Goal: Connect with others: Connect with others

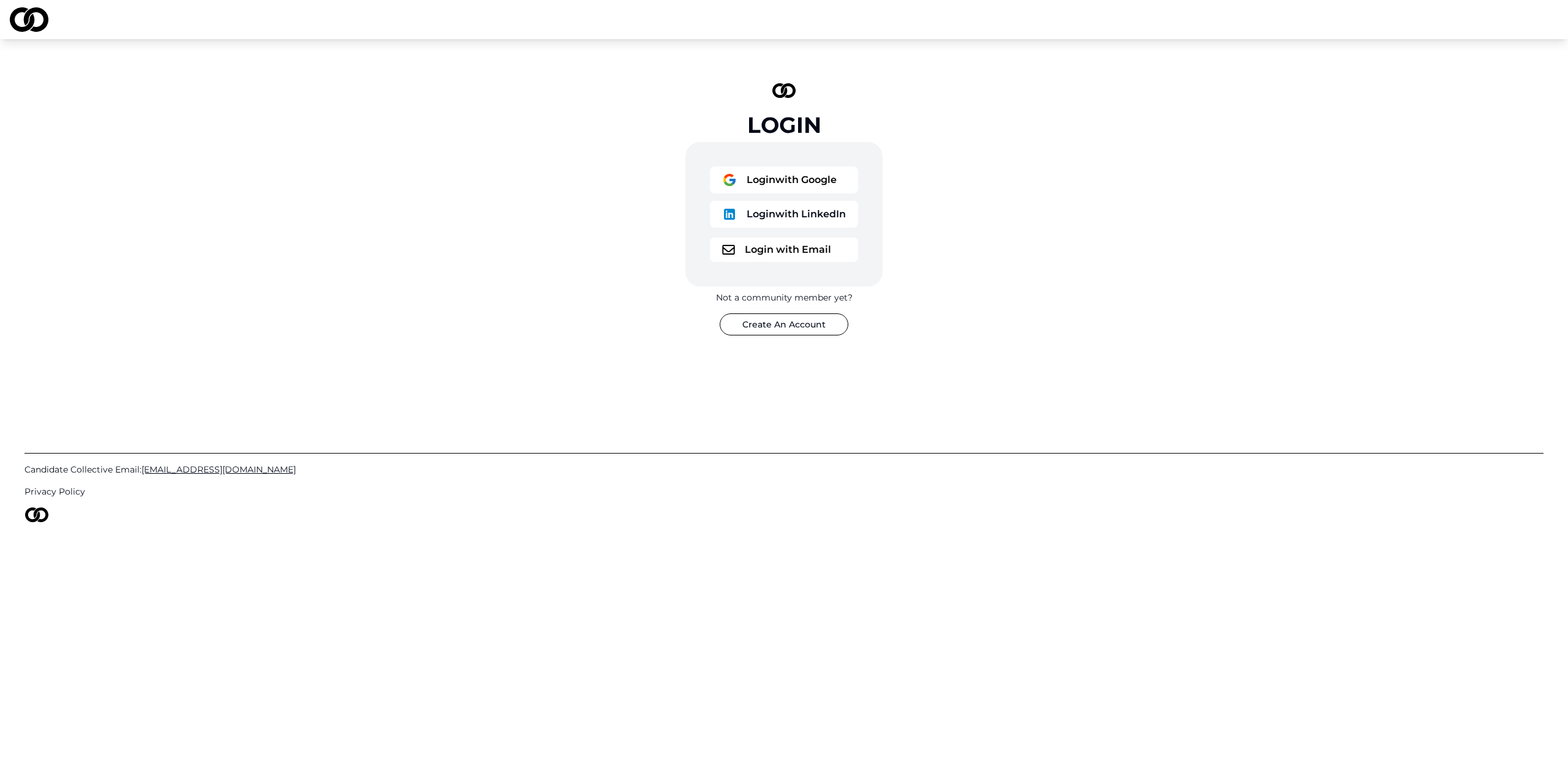
click at [820, 180] on button "Login with Google" at bounding box center [784, 180] width 148 height 27
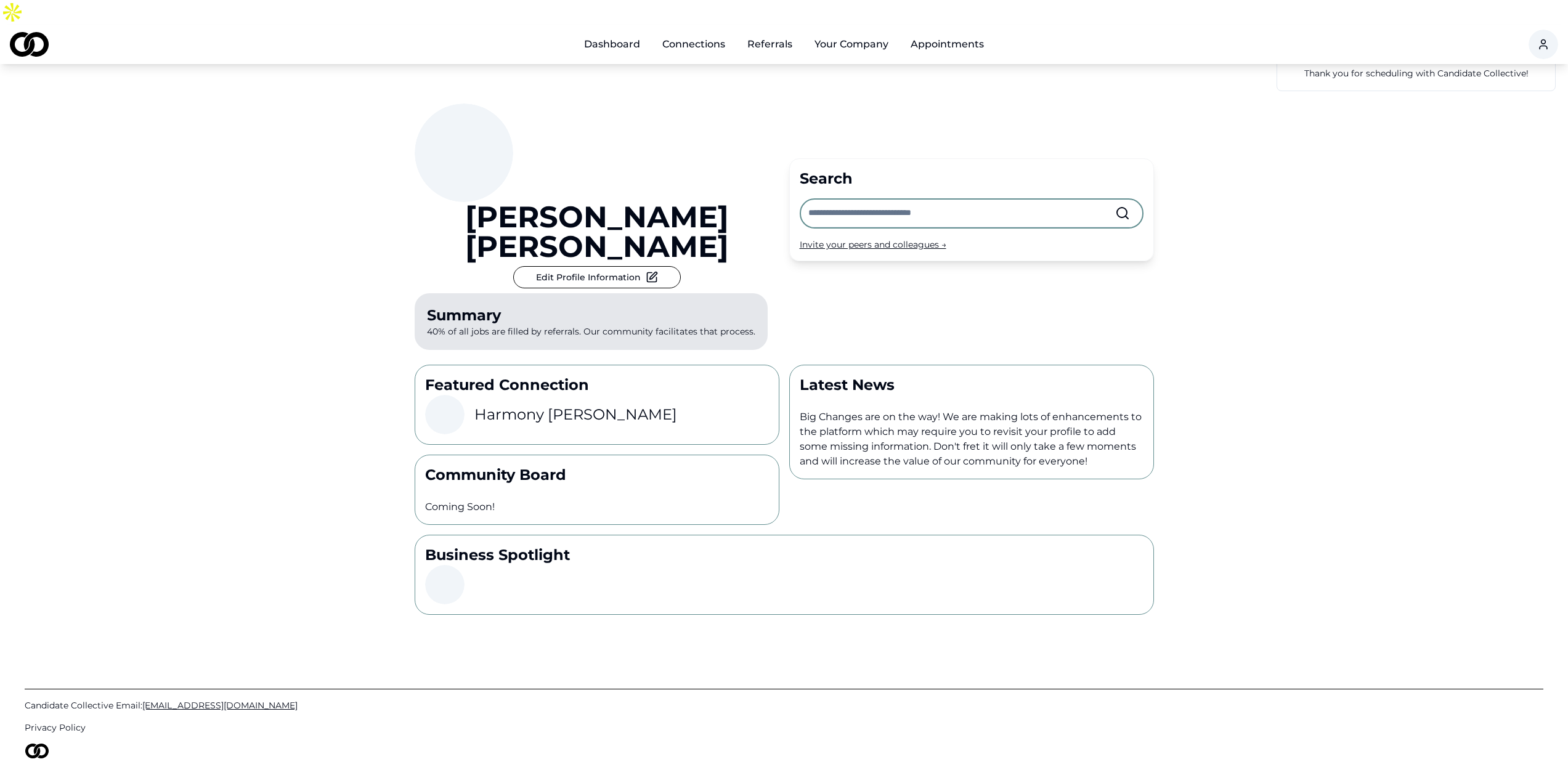
click at [907, 200] on input "text" at bounding box center [962, 213] width 307 height 27
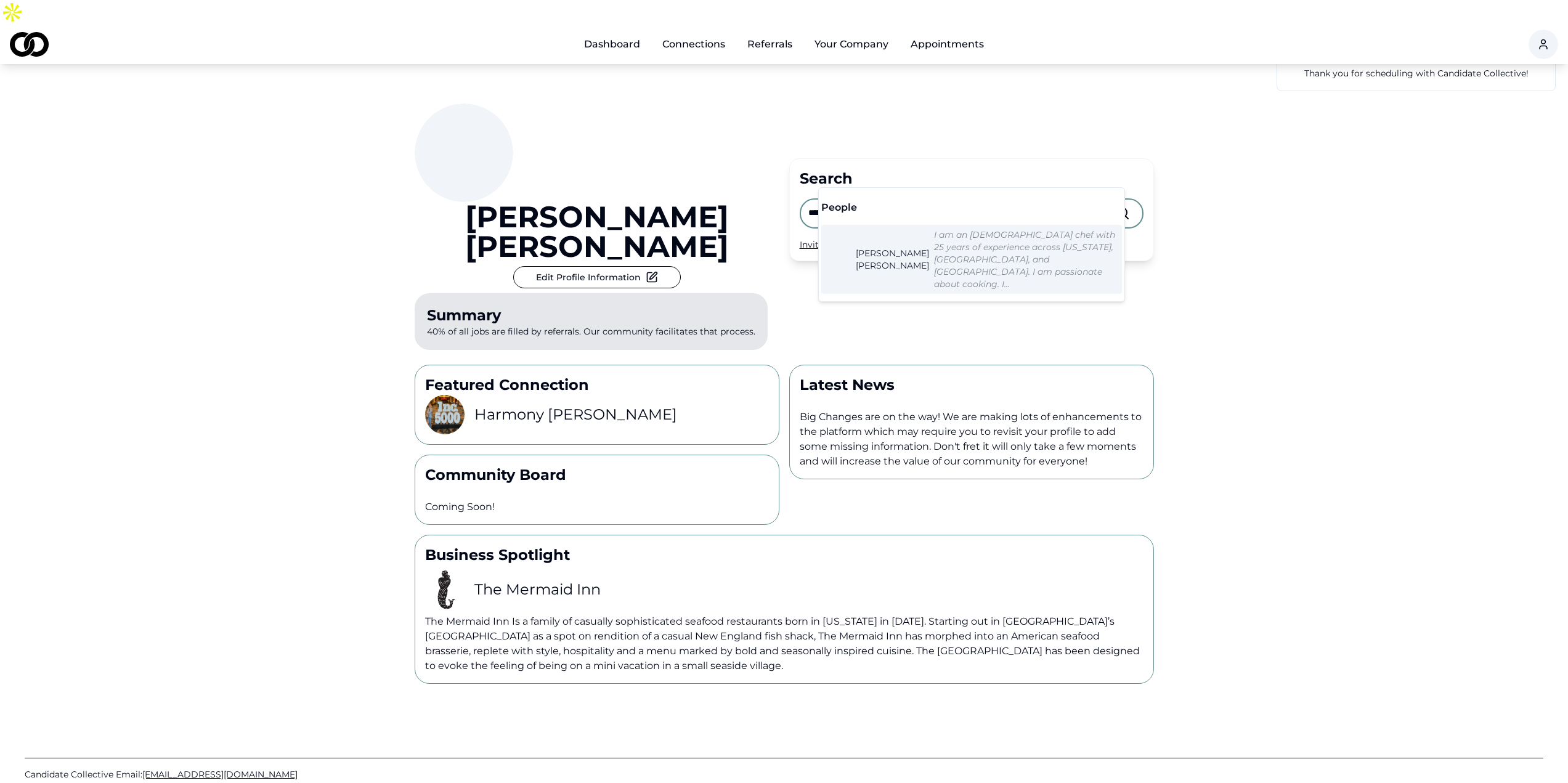
type input "*******"
click at [865, 247] on span "[PERSON_NAME]" at bounding box center [892, 260] width 73 height 25
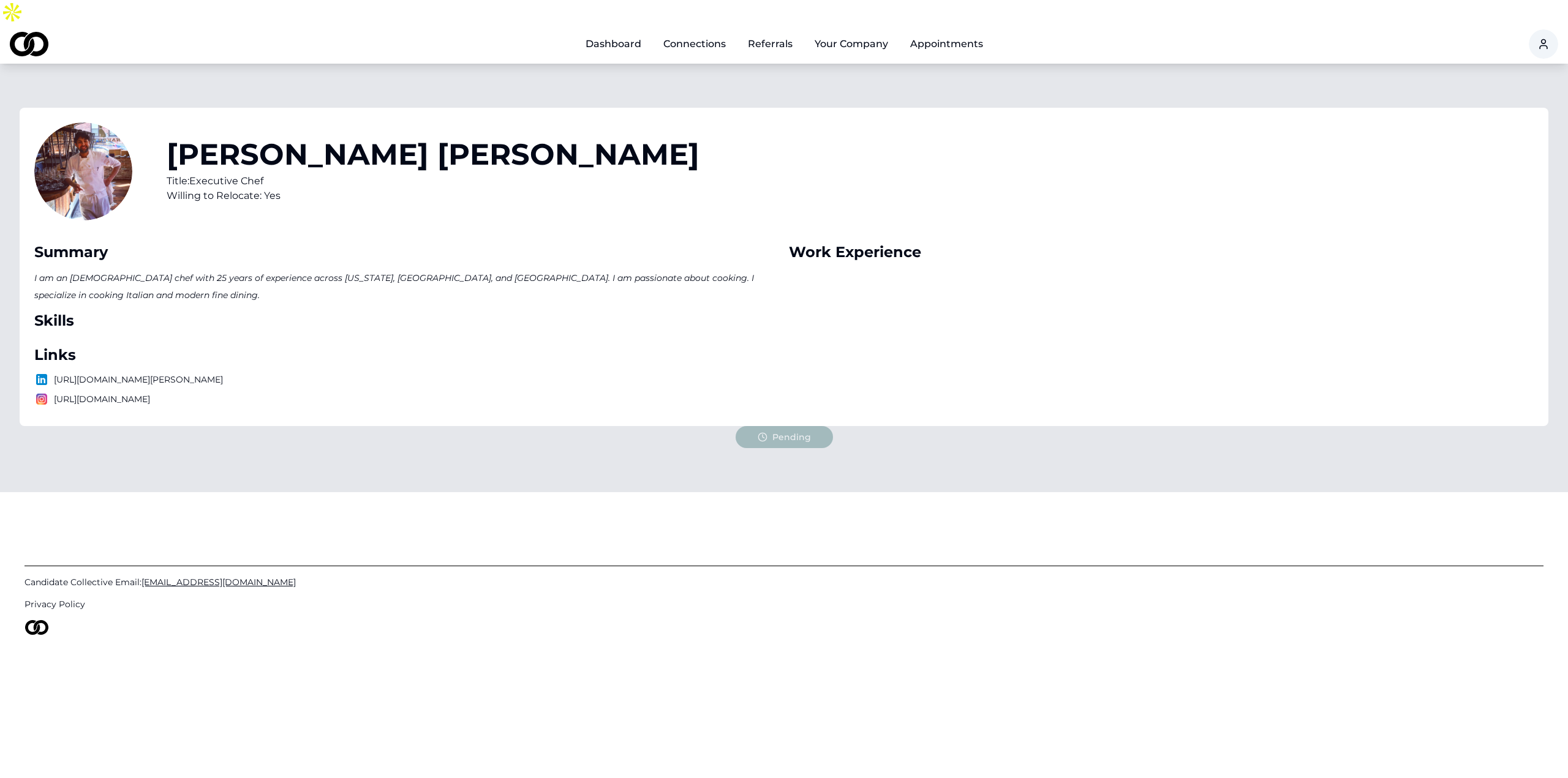
click at [247, 392] on p "[URL][DOMAIN_NAME]" at bounding box center [406, 399] width 745 height 15
drag, startPoint x: 254, startPoint y: 358, endPoint x: 241, endPoint y: 360, distance: 13.2
click at [240, 392] on p "[URL][DOMAIN_NAME]" at bounding box center [406, 399] width 745 height 15
click at [342, 392] on p "[URL][DOMAIN_NAME]" at bounding box center [406, 399] width 745 height 15
click at [482, 350] on div "Links [URL][DOMAIN_NAME][PERSON_NAME] [URL][DOMAIN_NAME]" at bounding box center [406, 375] width 745 height 61
